Goal: Transaction & Acquisition: Book appointment/travel/reservation

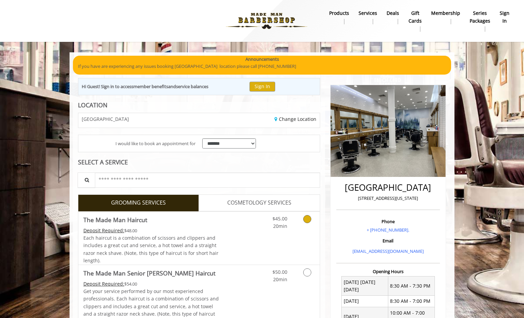
click at [286, 231] on div "$45.00 20min" at bounding box center [289, 238] width 60 height 53
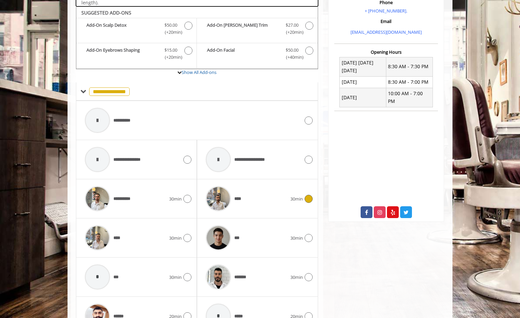
scroll to position [226, 0]
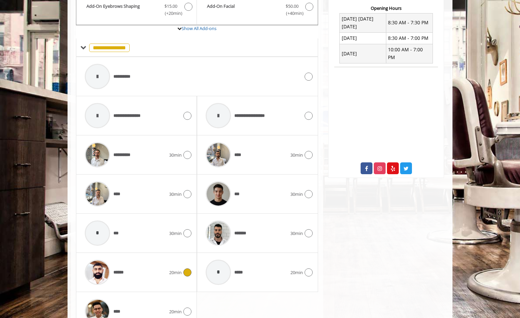
click at [134, 272] on div "******" at bounding box center [125, 272] width 88 height 32
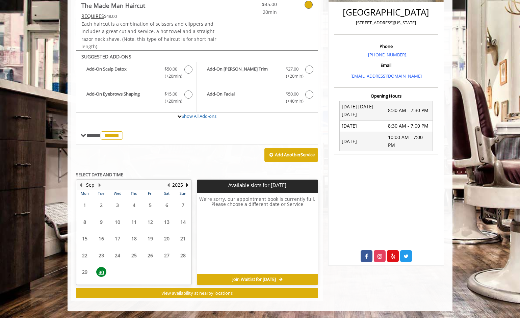
scroll to position [175, 0]
click at [187, 183] on button "Next Year" at bounding box center [186, 184] width 5 height 7
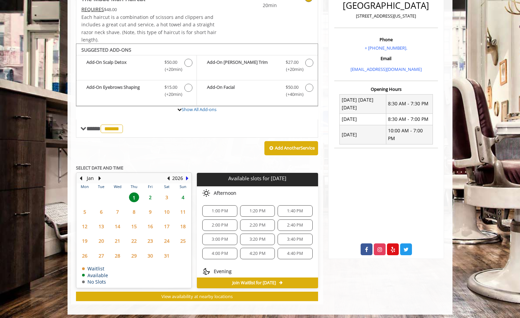
scroll to position [185, 0]
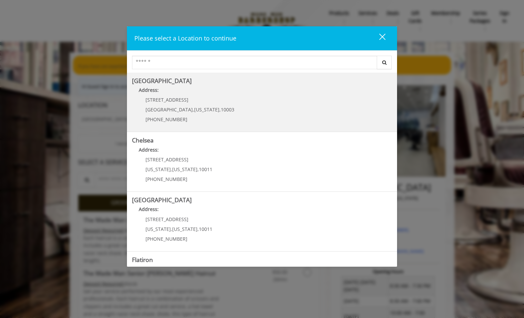
click at [183, 90] on Village "Address:" at bounding box center [262, 91] width 260 height 11
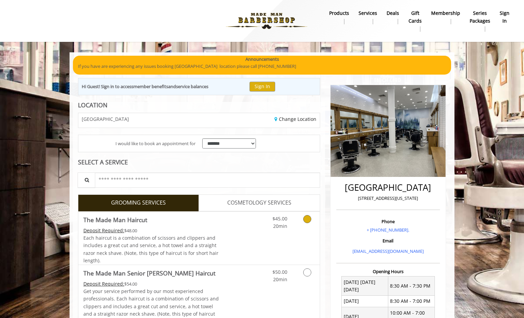
click at [283, 224] on span "20min" at bounding box center [280, 226] width 14 height 6
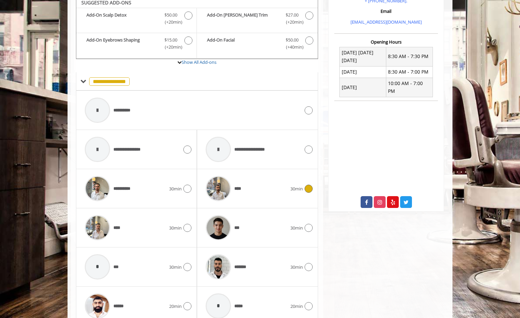
scroll to position [255, 0]
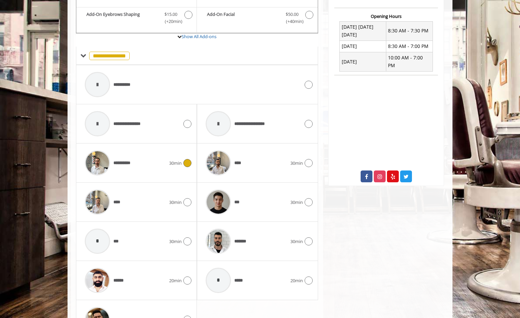
click at [142, 165] on div "**********" at bounding box center [125, 163] width 88 height 32
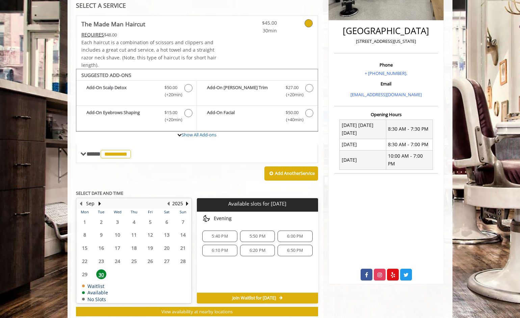
scroll to position [175, 0]
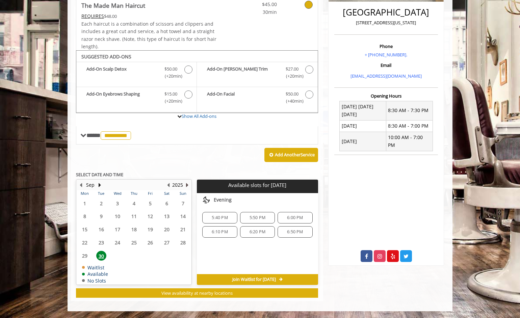
click at [188, 184] on button "Next Year" at bounding box center [186, 184] width 5 height 7
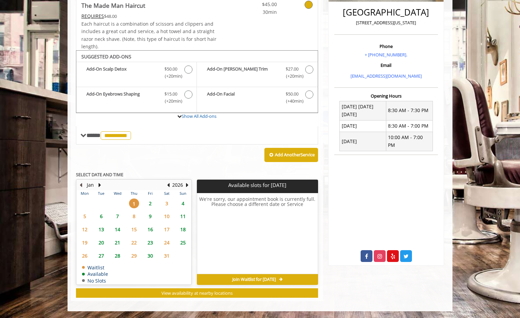
click at [81, 185] on button "Previous Month" at bounding box center [80, 184] width 5 height 7
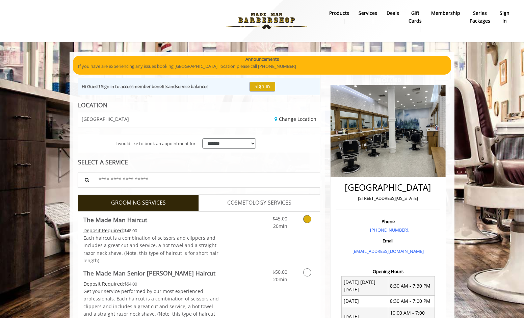
click at [206, 233] on div "Deposit Required: $48.00" at bounding box center [151, 230] width 136 height 7
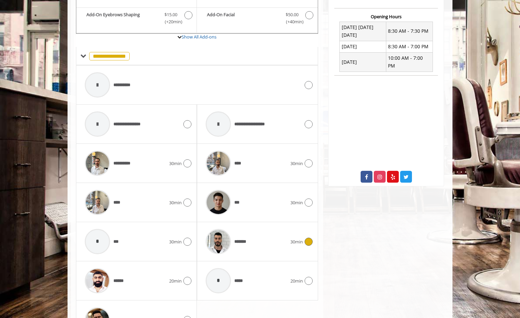
scroll to position [270, 0]
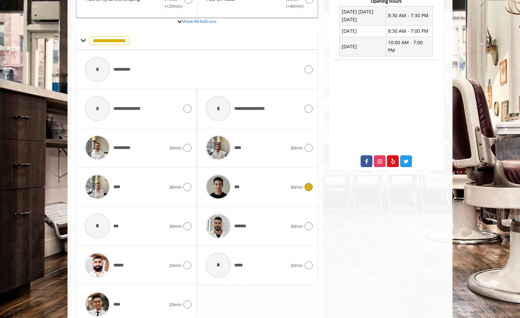
click at [262, 194] on div "***" at bounding box center [246, 187] width 88 height 32
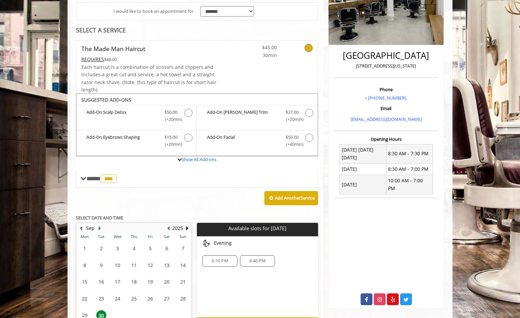
scroll to position [175, 0]
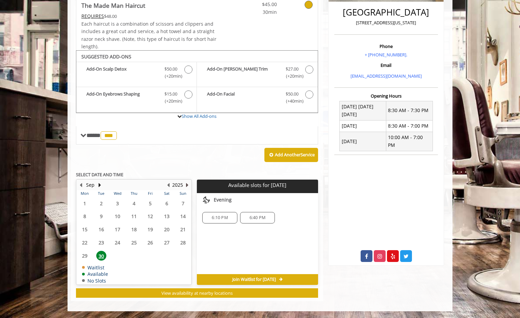
click at [186, 184] on button "Next Year" at bounding box center [186, 184] width 5 height 7
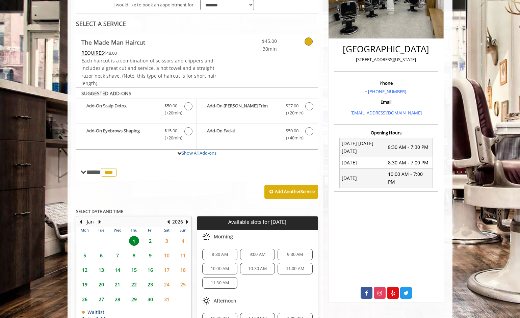
scroll to position [185, 0]
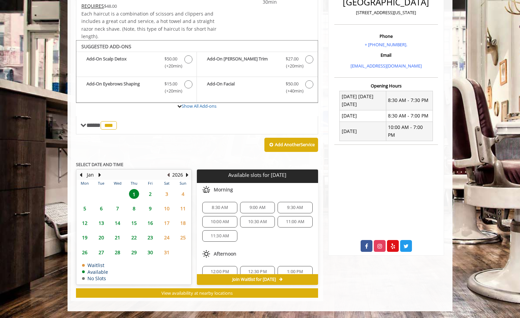
click at [169, 173] on button "Previous Year" at bounding box center [168, 174] width 5 height 7
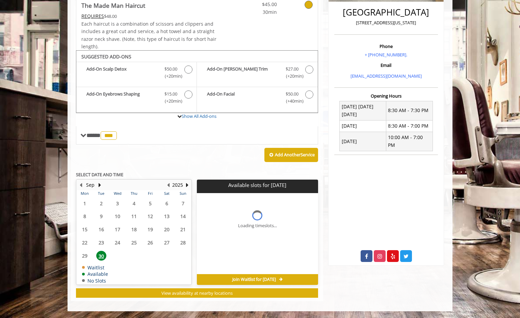
scroll to position [175, 0]
click at [186, 185] on button "Next Year" at bounding box center [186, 184] width 5 height 7
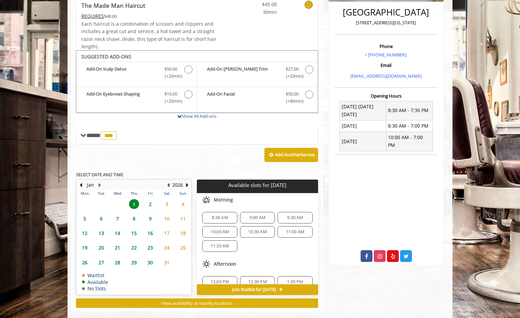
click at [169, 185] on button "Previous Year" at bounding box center [168, 184] width 5 height 7
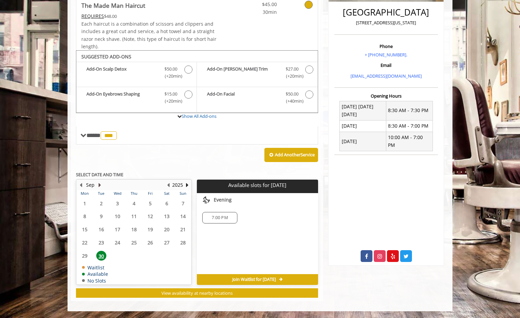
click at [100, 185] on button "Next Month" at bounding box center [99, 184] width 5 height 7
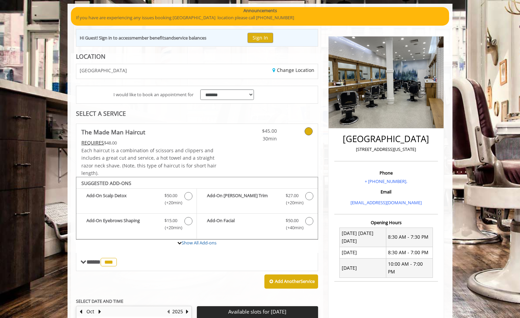
scroll to position [67, 0]
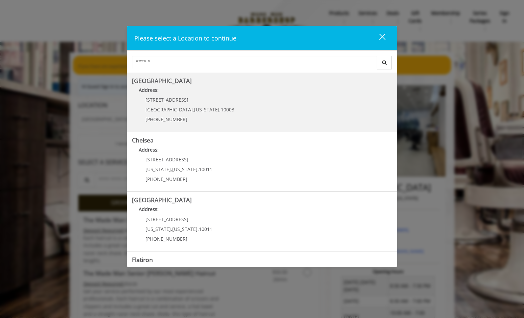
click at [165, 105] on div "60 E 8th St Manhattan , New York , 10003 (212) 598-1840" at bounding box center [185, 111] width 106 height 29
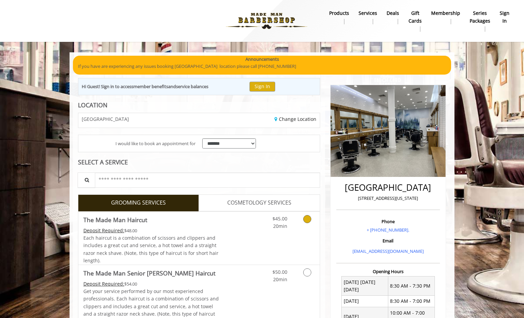
click at [295, 220] on div "Grooming services" at bounding box center [306, 221] width 27 height 19
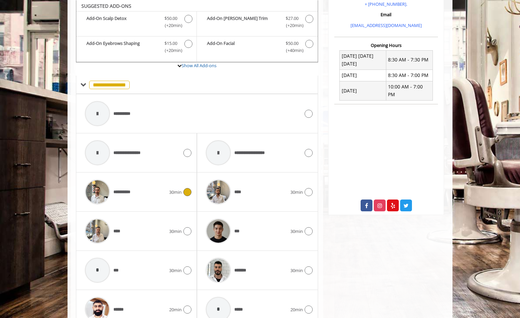
scroll to position [246, 0]
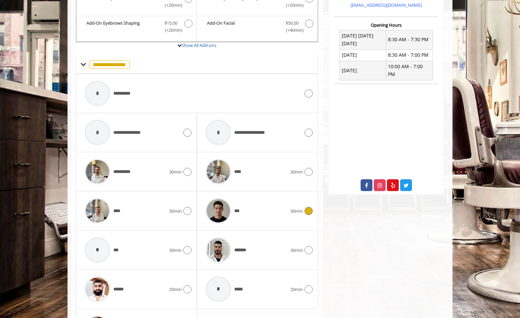
click at [243, 209] on div "***" at bounding box center [246, 211] width 88 height 32
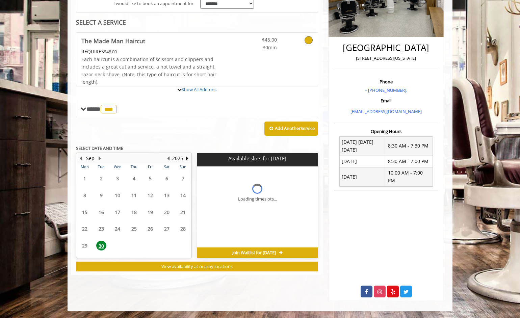
scroll to position [175, 0]
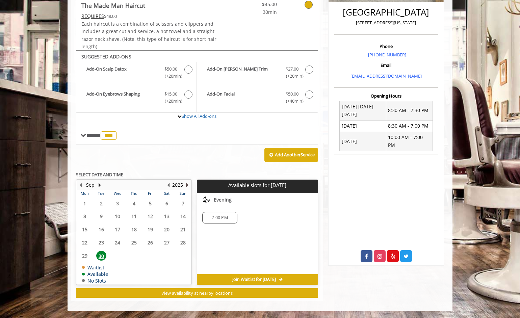
click at [187, 183] on button "Next Year" at bounding box center [186, 184] width 5 height 7
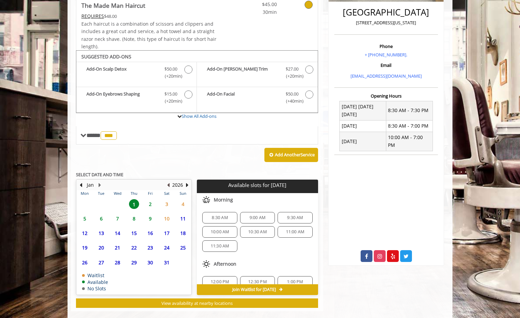
click at [169, 185] on button "Previous Year" at bounding box center [168, 184] width 5 height 7
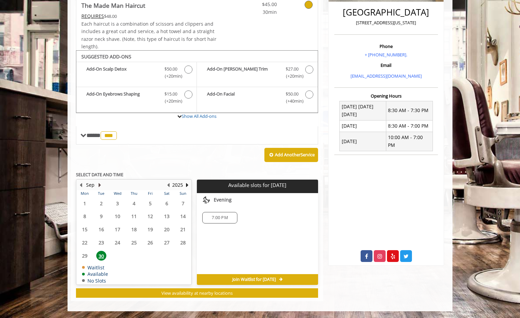
click at [100, 184] on button "Next Month" at bounding box center [99, 184] width 5 height 7
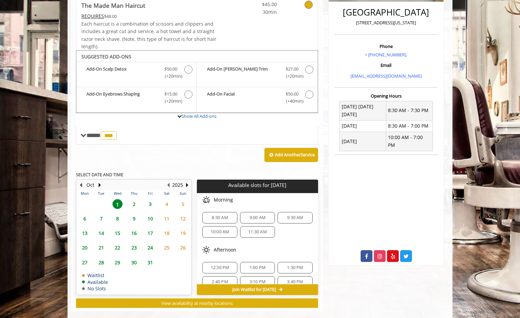
scroll to position [185, 0]
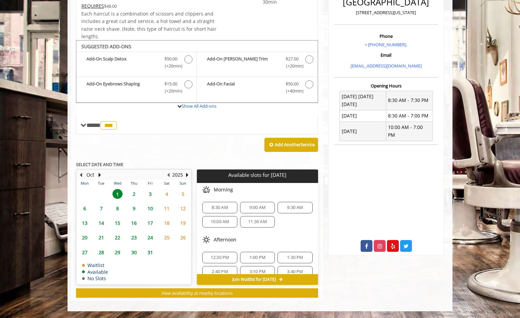
click at [81, 175] on button "Previous Month" at bounding box center [80, 174] width 5 height 7
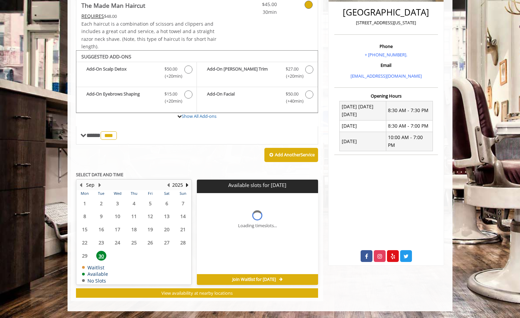
scroll to position [175, 0]
click at [100, 184] on button "Next Month" at bounding box center [99, 184] width 5 height 7
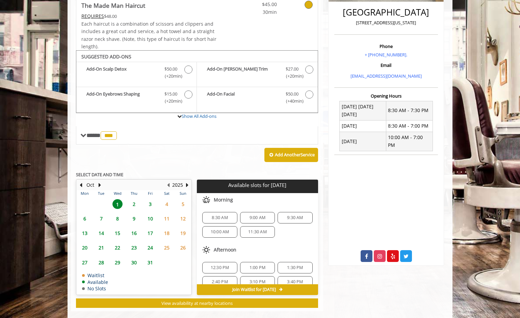
scroll to position [185, 0]
